Goal: Check status: Check status

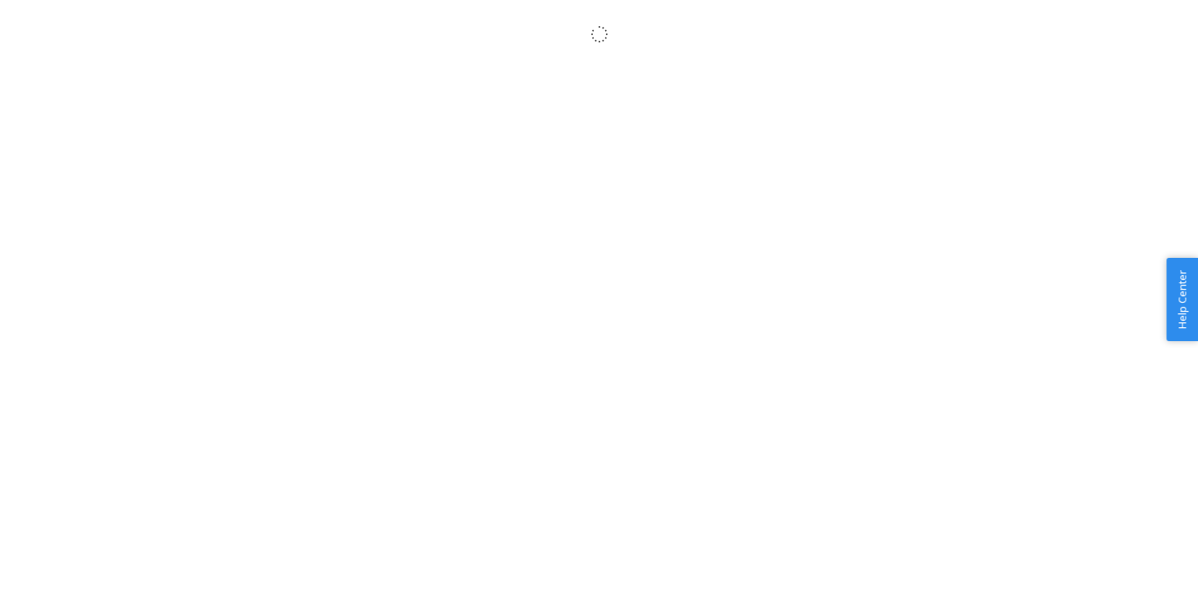
click at [363, 179] on body "× Help Center Username Get Started Inbounds Inventory Orders Billing Fast Tags …" at bounding box center [599, 317] width 1198 height 599
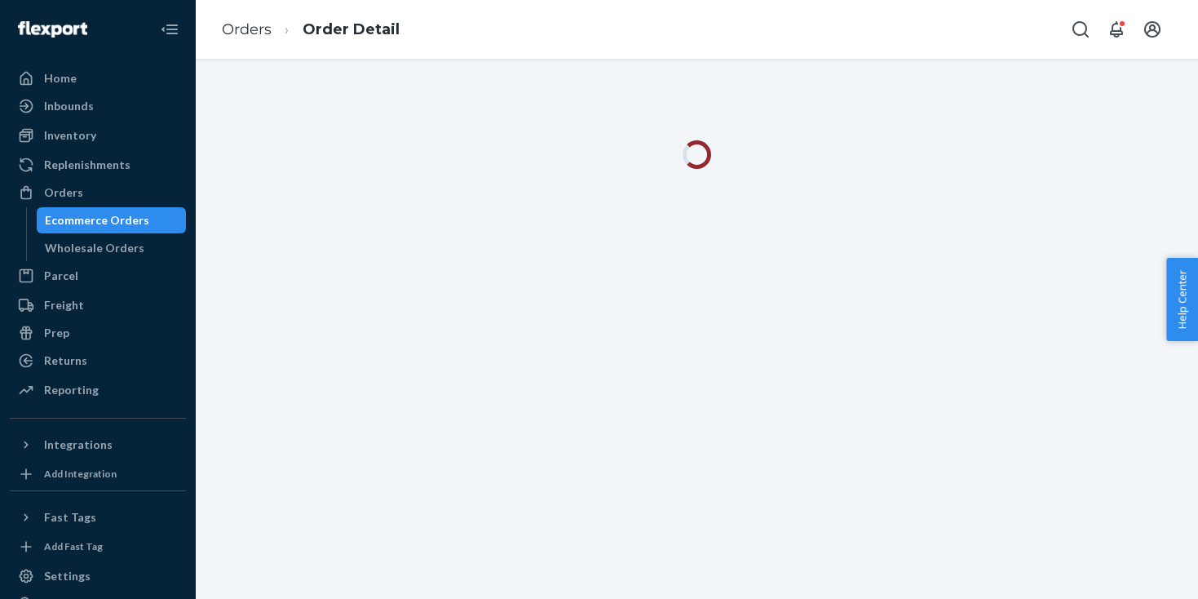
click at [128, 218] on div "Ecommerce Orders" at bounding box center [97, 220] width 104 height 16
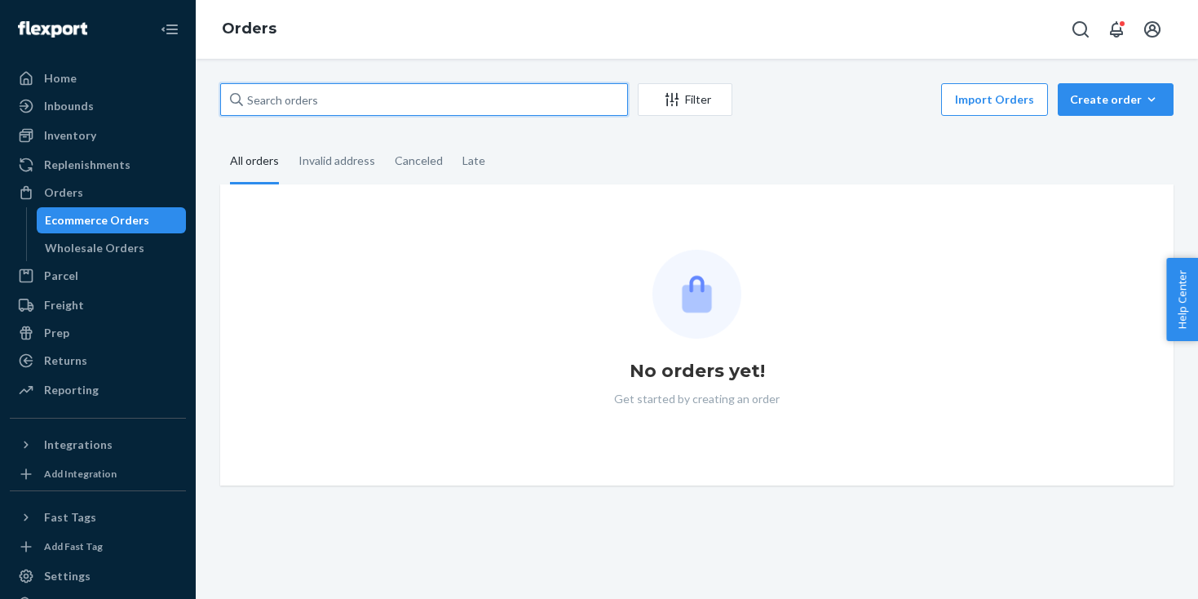
click at [332, 110] on input "text" at bounding box center [424, 99] width 408 height 33
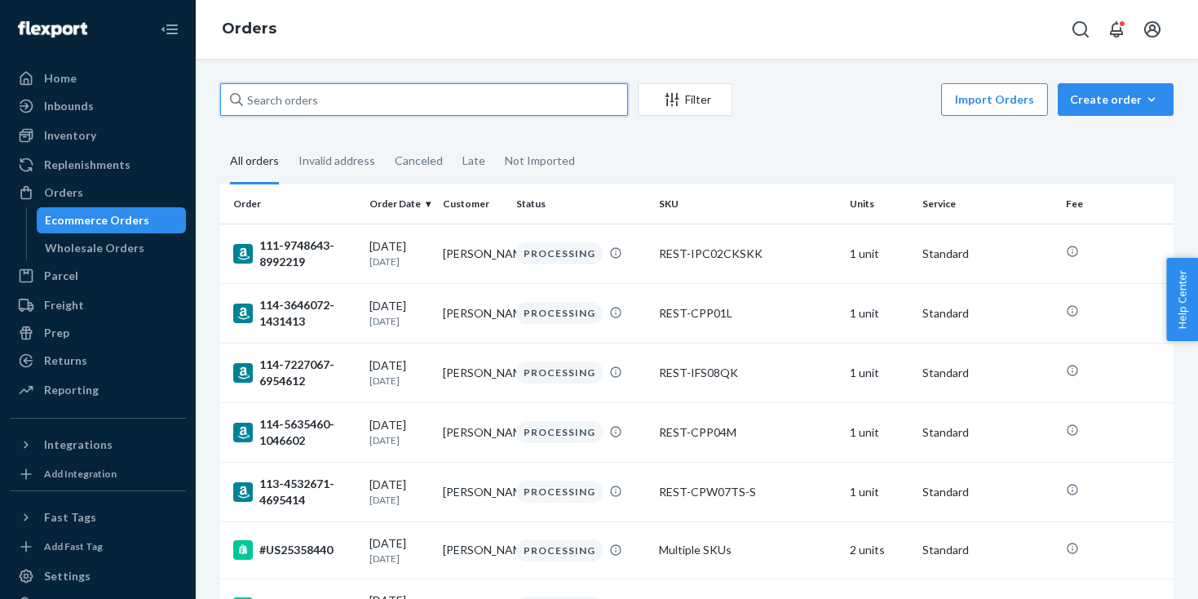
paste input "US25355472"
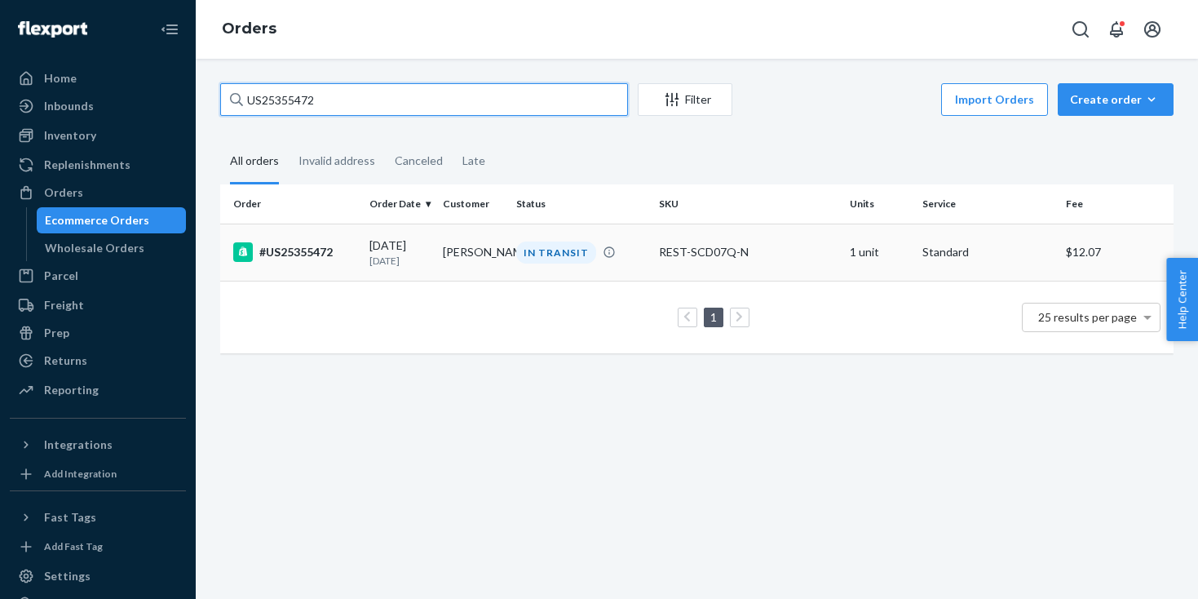
type input "US25355472"
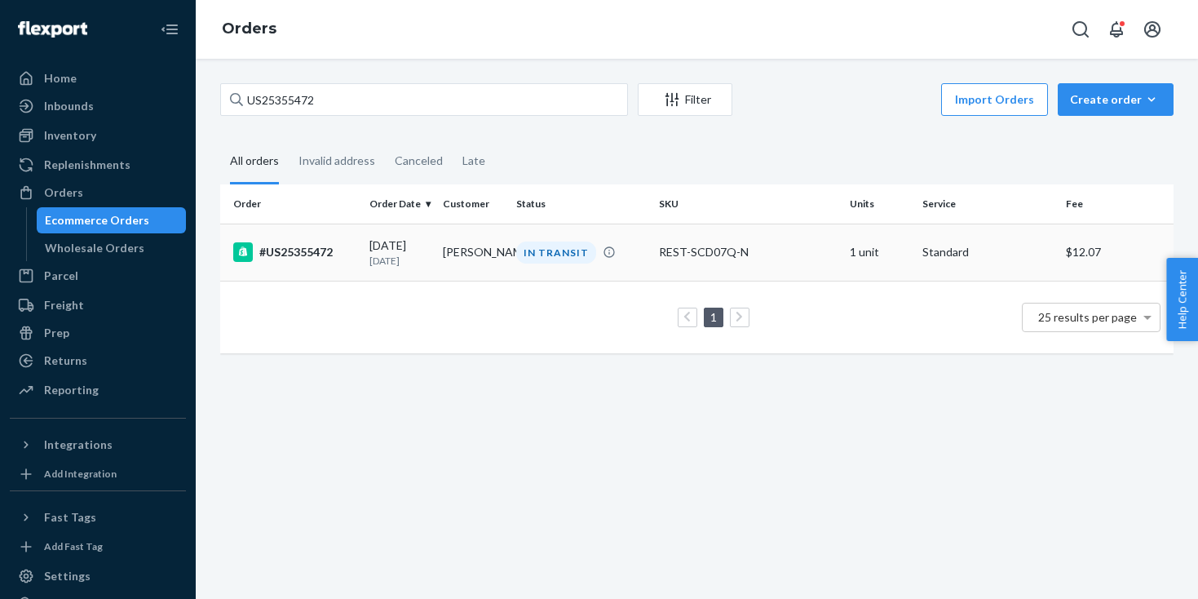
click at [407, 251] on div "09/13/2025 8 days ago" at bounding box center [399, 252] width 60 height 30
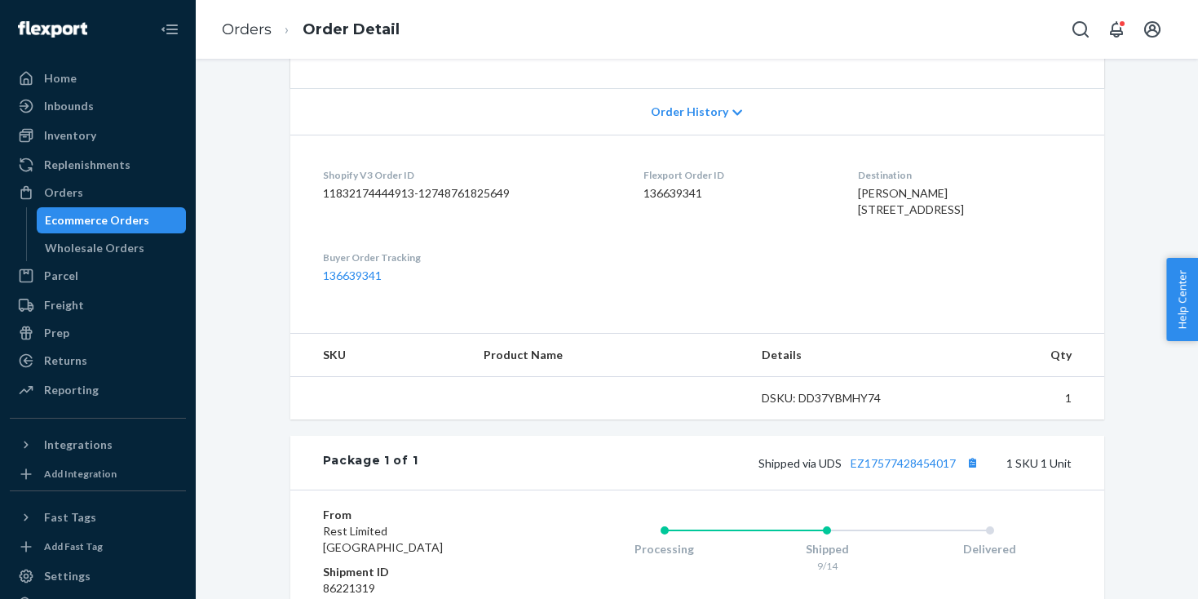
scroll to position [496, 0]
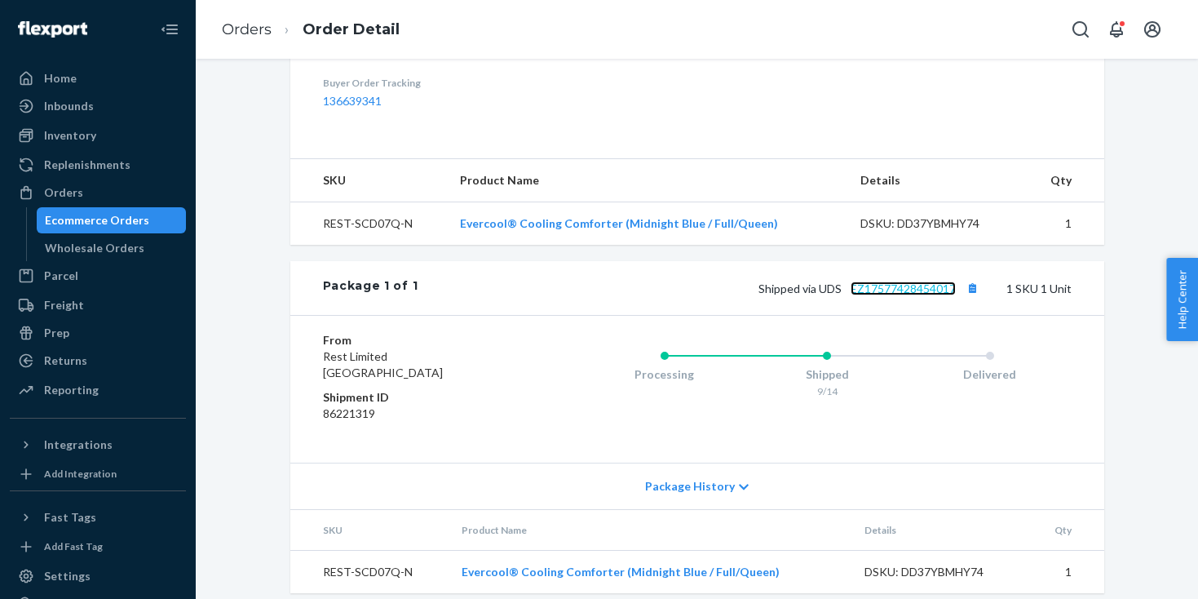
click at [899, 295] on link "EZ17577428454017" at bounding box center [902, 288] width 105 height 14
